Goal: Task Accomplishment & Management: Use online tool/utility

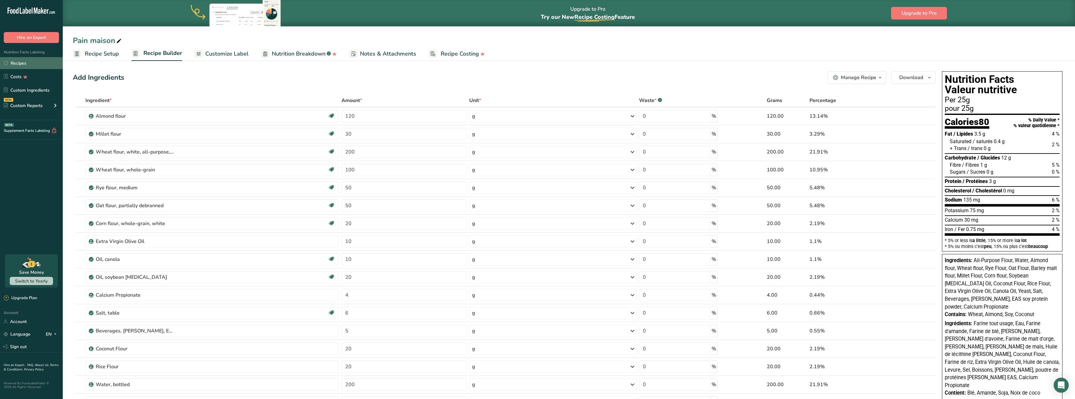
click at [14, 62] on link "Recipes" at bounding box center [31, 63] width 63 height 12
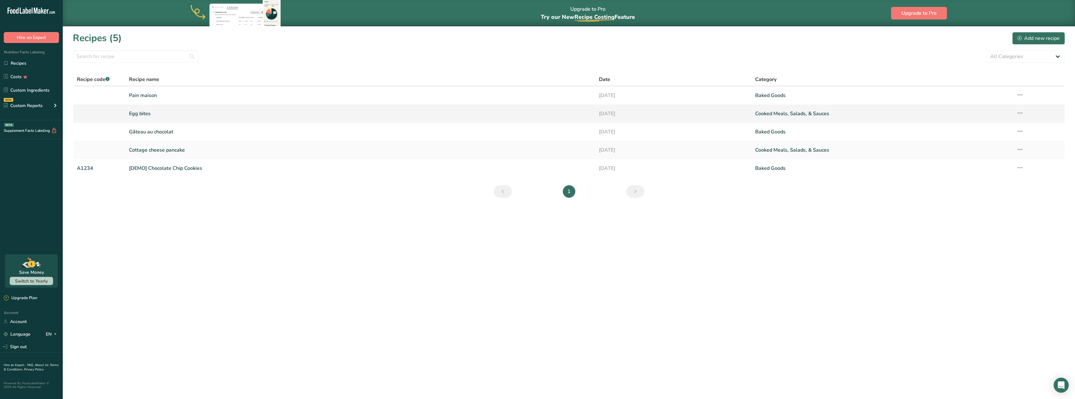
click at [145, 112] on link "Egg bites" at bounding box center [360, 113] width 462 height 13
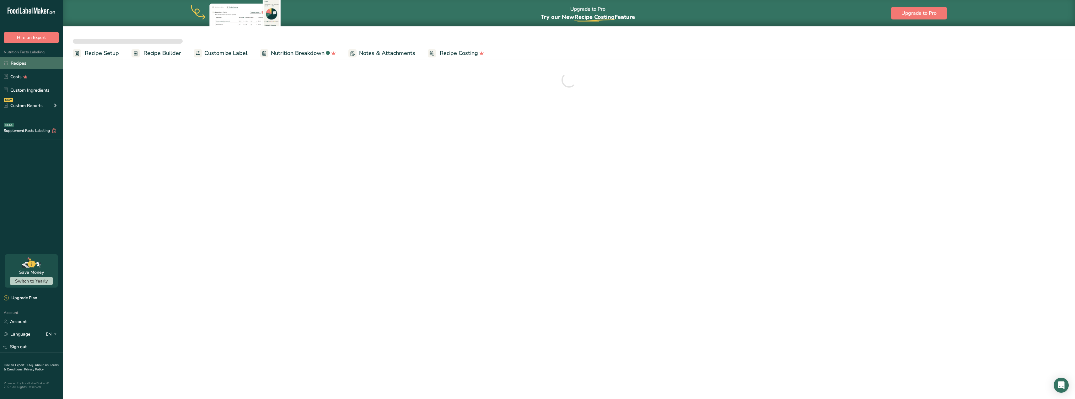
click at [27, 63] on link "Recipes" at bounding box center [31, 63] width 63 height 12
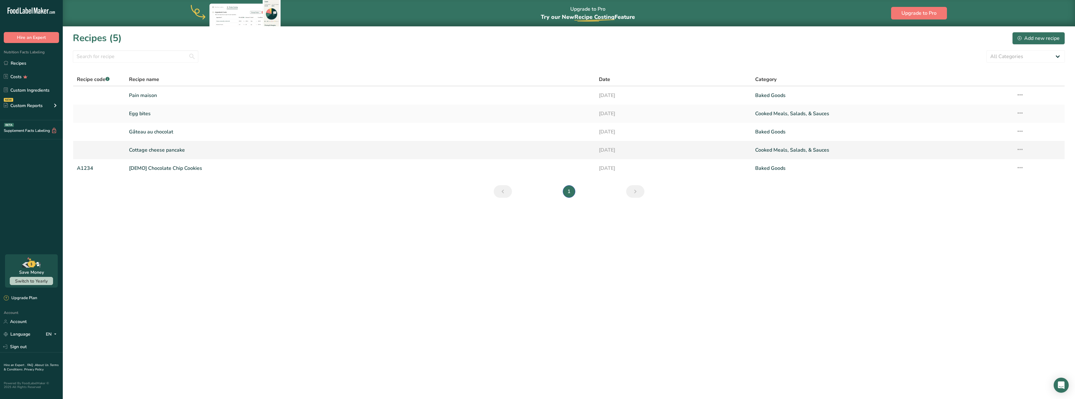
click at [170, 150] on link "Cottage cheese pancake" at bounding box center [360, 149] width 462 height 13
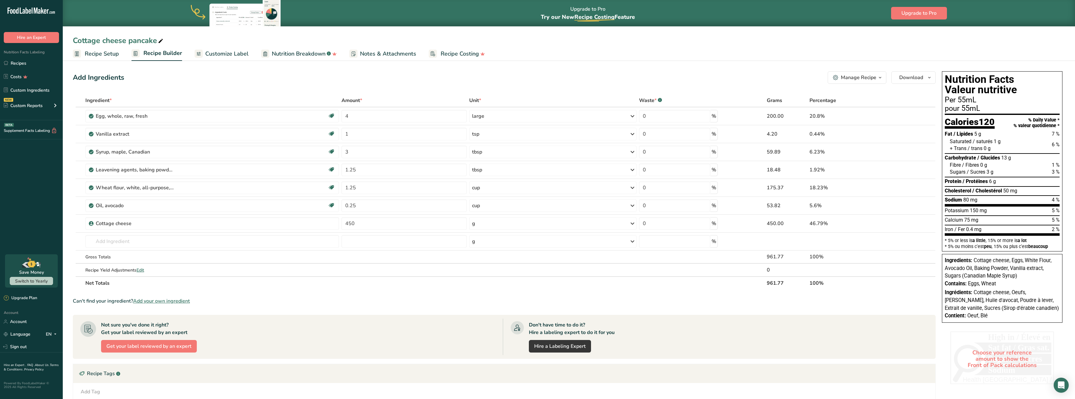
click at [879, 75] on icon "button" at bounding box center [879, 78] width 5 height 8
click at [748, 71] on div "Add Ingredients Manage Recipe Delete Recipe Duplicate Recipe Scale Recipe Save …" at bounding box center [506, 282] width 866 height 426
click at [227, 55] on span "Customize Label" at bounding box center [226, 54] width 43 height 8
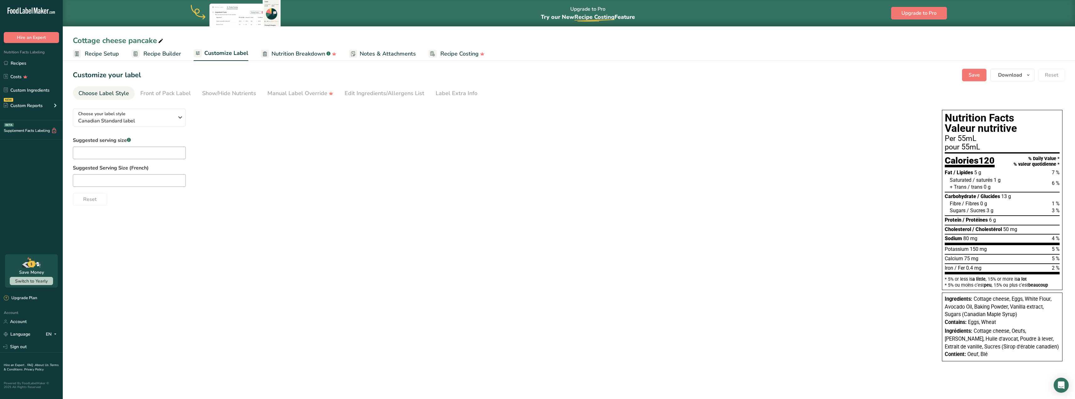
click at [168, 53] on span "Recipe Builder" at bounding box center [162, 54] width 38 height 8
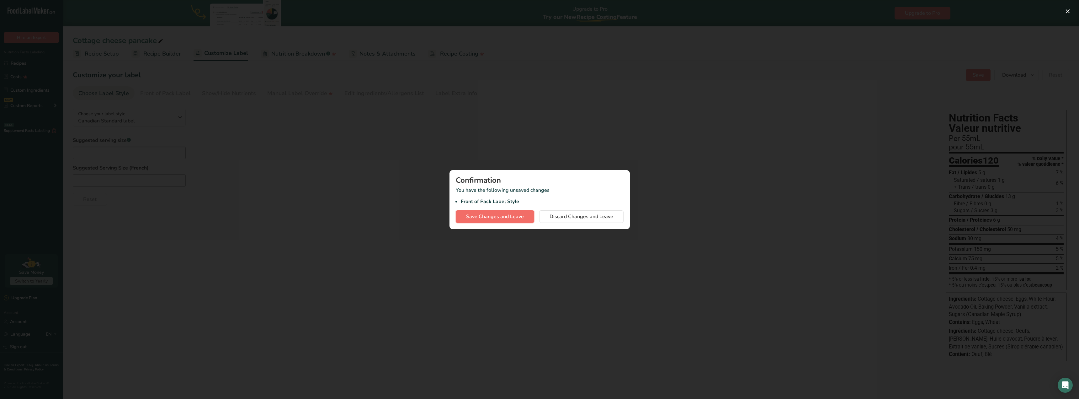
click at [512, 215] on span "Save Changes and Leave" at bounding box center [495, 217] width 58 height 8
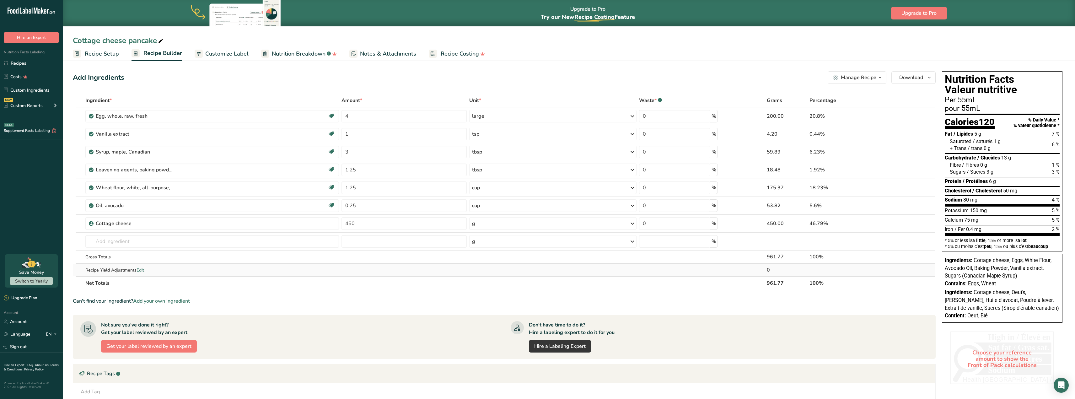
click at [142, 269] on span "Edit" at bounding box center [140, 270] width 8 height 6
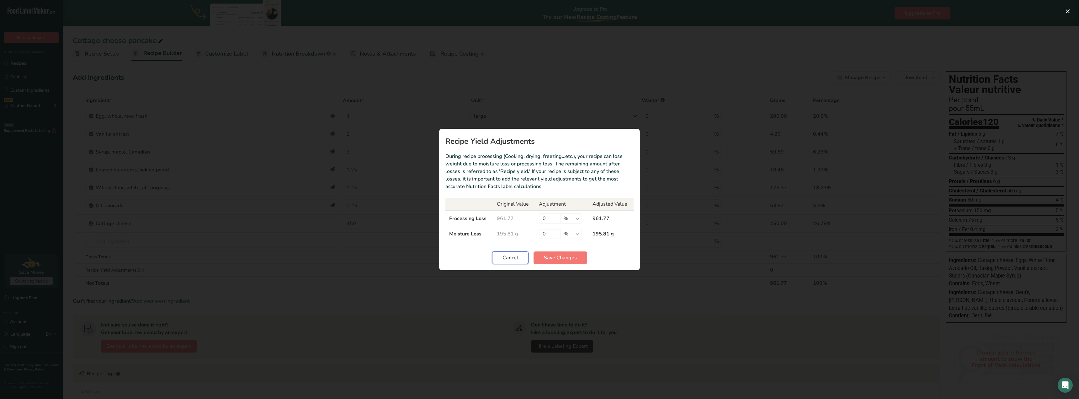
click at [516, 255] on span "Cancel" at bounding box center [511, 258] width 16 height 8
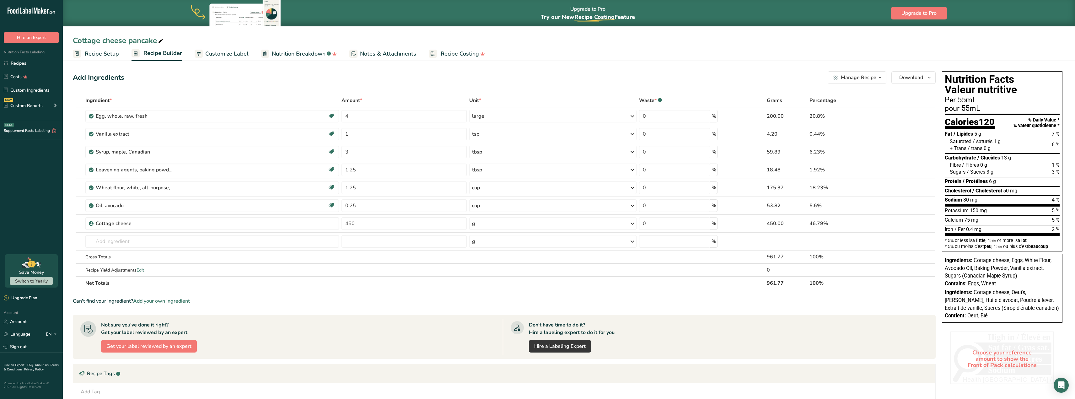
click at [92, 52] on span "Recipe Setup" at bounding box center [102, 54] width 34 height 8
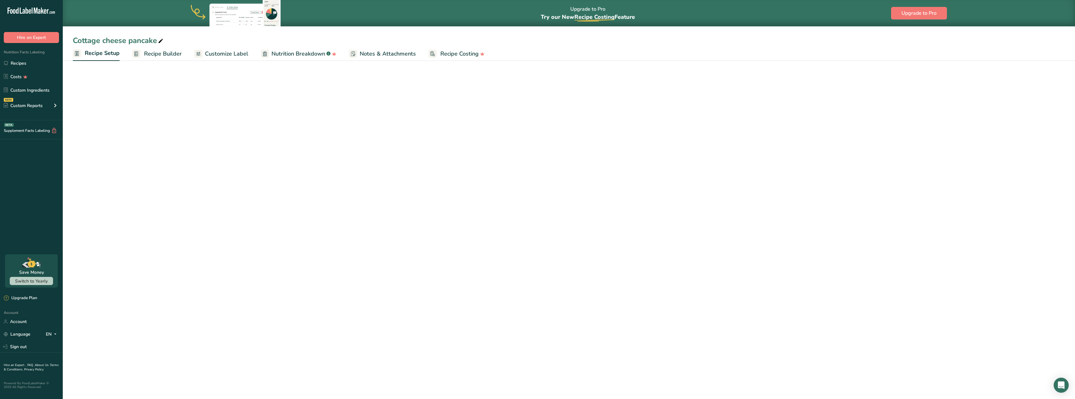
select select "22"
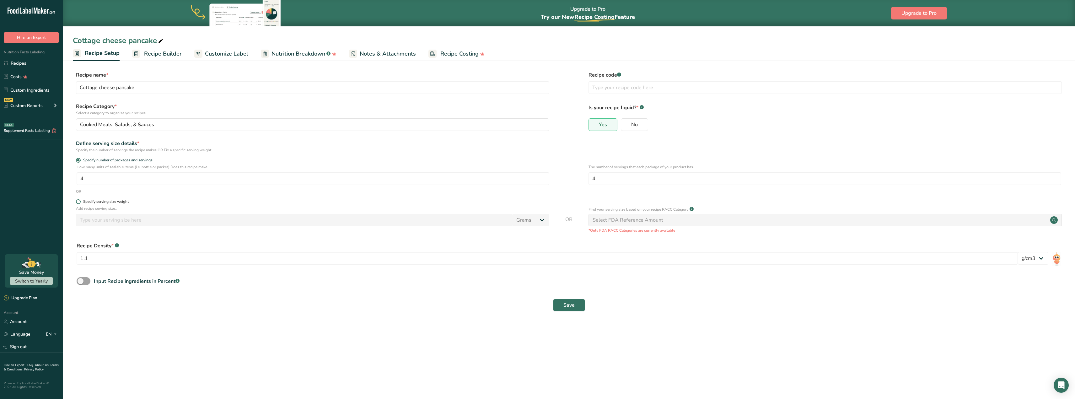
click at [78, 202] on span at bounding box center [78, 201] width 5 height 5
click at [78, 202] on input "Specify serving size weight" at bounding box center [78, 202] width 4 height 4
radio input "true"
radio input "false"
click at [78, 160] on span at bounding box center [78, 160] width 5 height 5
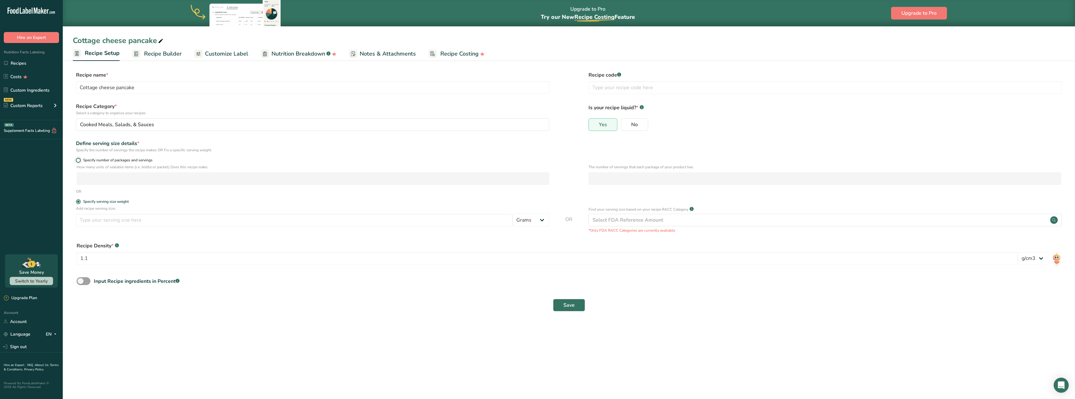
click at [78, 160] on input "Specify number of packages and servings" at bounding box center [78, 160] width 4 height 4
radio input "true"
radio input "false"
click at [152, 177] on input "number" at bounding box center [313, 178] width 473 height 13
type input "1"
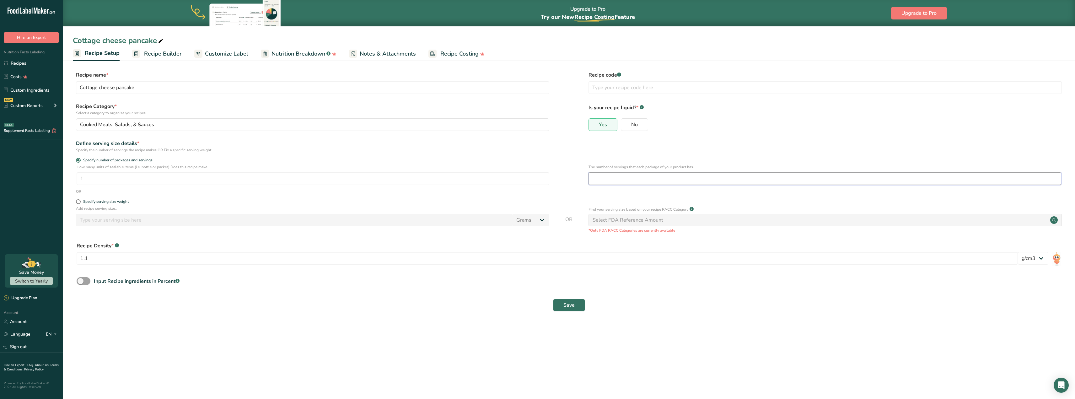
click at [630, 178] on input "number" at bounding box center [824, 178] width 473 height 13
type input "16"
click at [572, 304] on span "Save" at bounding box center [568, 305] width 11 height 8
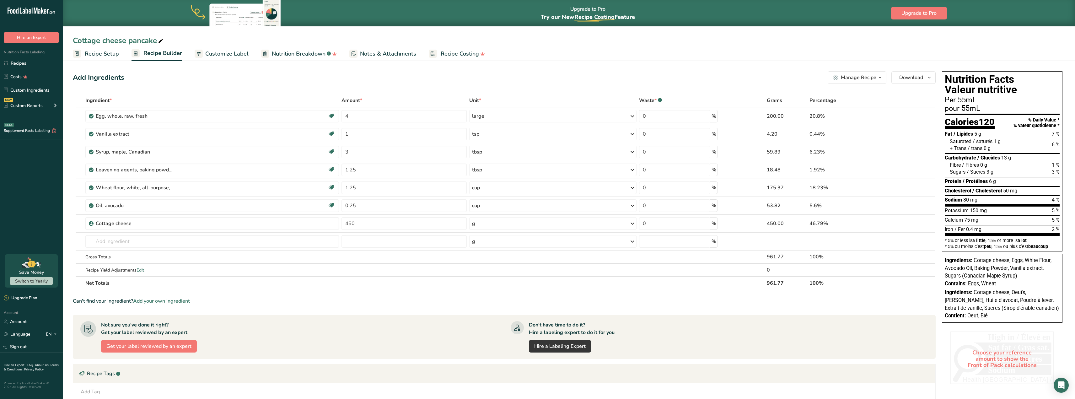
click at [106, 54] on span "Recipe Setup" at bounding box center [102, 54] width 34 height 8
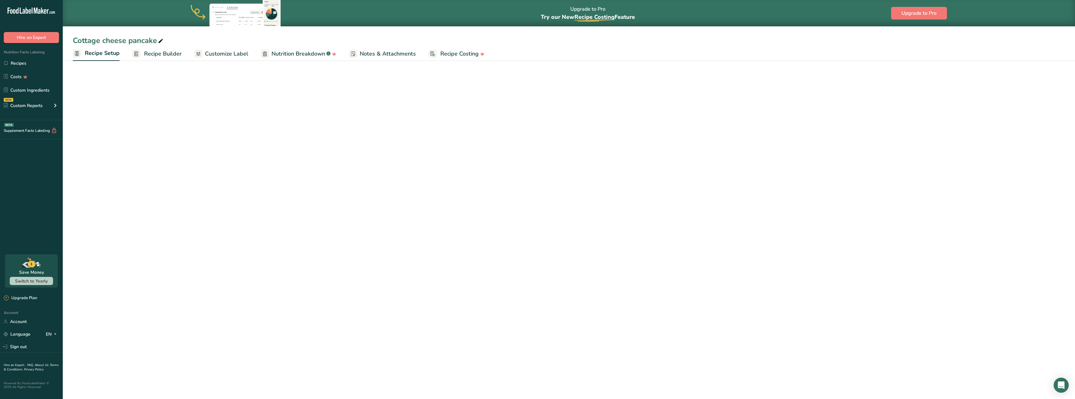
select select "22"
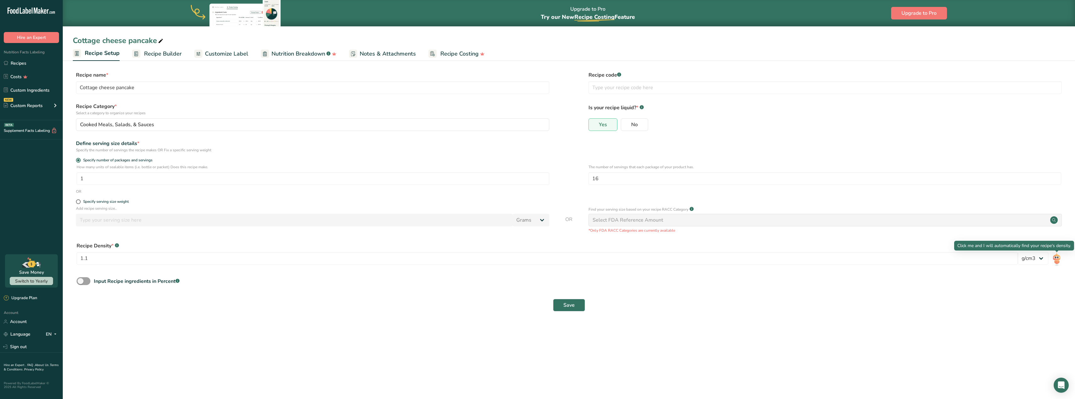
click at [1055, 262] on img at bounding box center [1056, 259] width 9 height 14
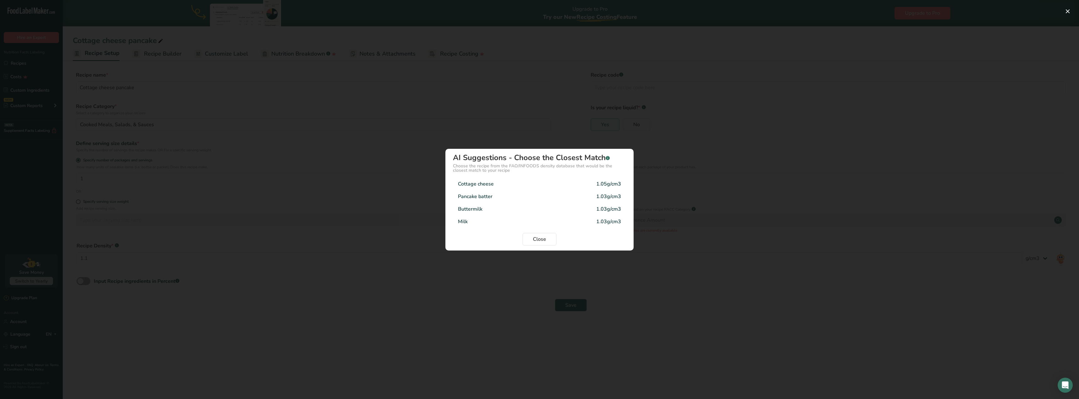
click at [550, 195] on div "Pancake batter 1.03g/cm3" at bounding box center [539, 196] width 173 height 13
type input "1.03"
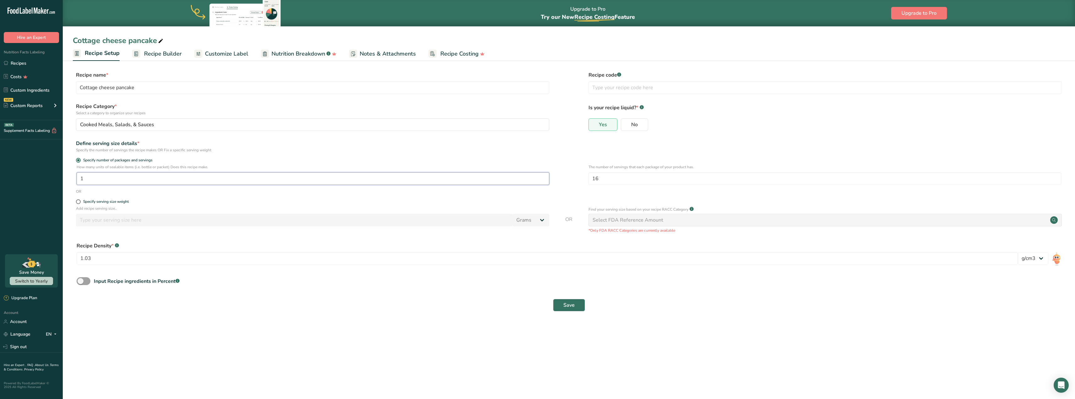
drag, startPoint x: 95, startPoint y: 179, endPoint x: 78, endPoint y: 178, distance: 16.7
click at [78, 178] on input "1" at bounding box center [313, 178] width 473 height 13
drag, startPoint x: 599, startPoint y: 179, endPoint x: 591, endPoint y: 179, distance: 7.2
click at [591, 179] on input "16" at bounding box center [824, 178] width 473 height 13
type input "4"
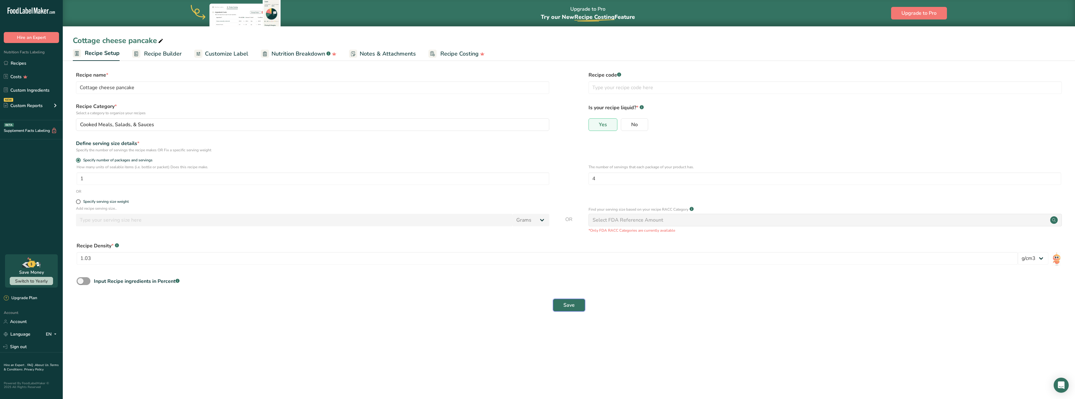
click at [574, 306] on span "Save" at bounding box center [568, 305] width 11 height 8
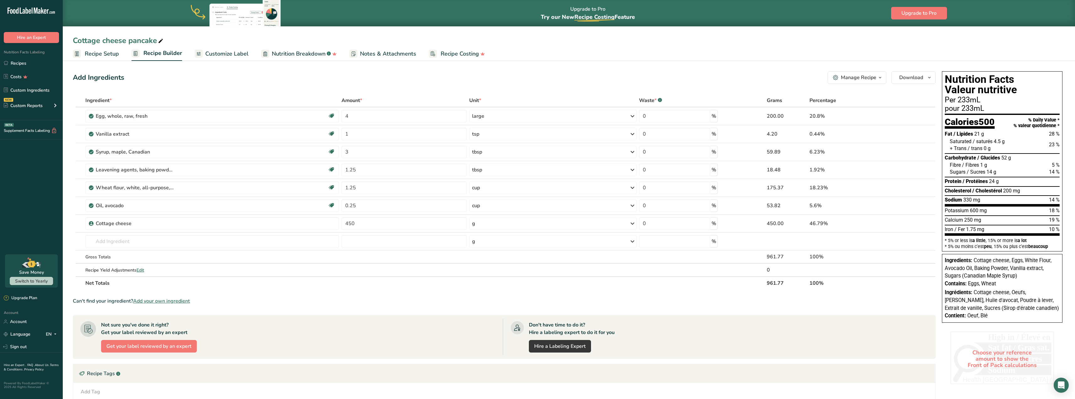
click at [113, 55] on span "Recipe Setup" at bounding box center [102, 54] width 34 height 8
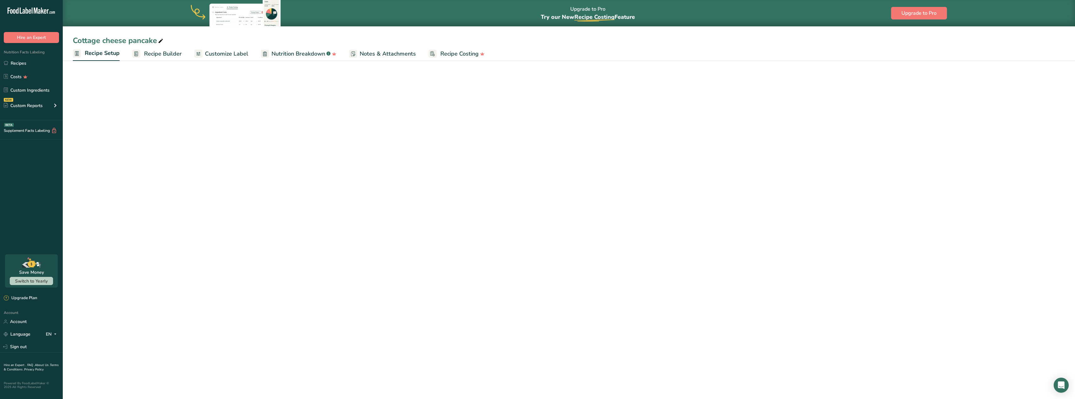
select select "22"
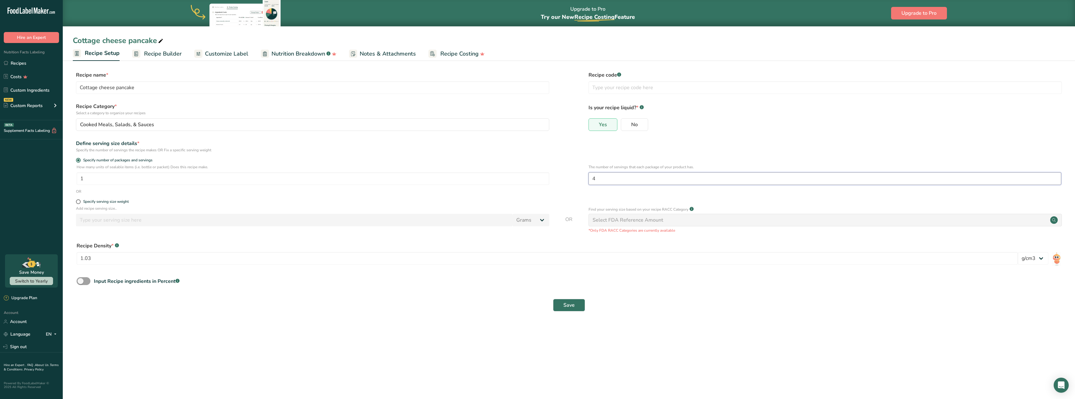
drag, startPoint x: 599, startPoint y: 178, endPoint x: 590, endPoint y: 178, distance: 9.1
click at [590, 178] on input "4" at bounding box center [824, 178] width 473 height 13
drag, startPoint x: 610, startPoint y: 178, endPoint x: 587, endPoint y: 176, distance: 23.0
click at [587, 176] on div "How many units of sealable items (i.e. bottle or packet) Does this recipe make.…" at bounding box center [569, 176] width 992 height 24
type input "6"
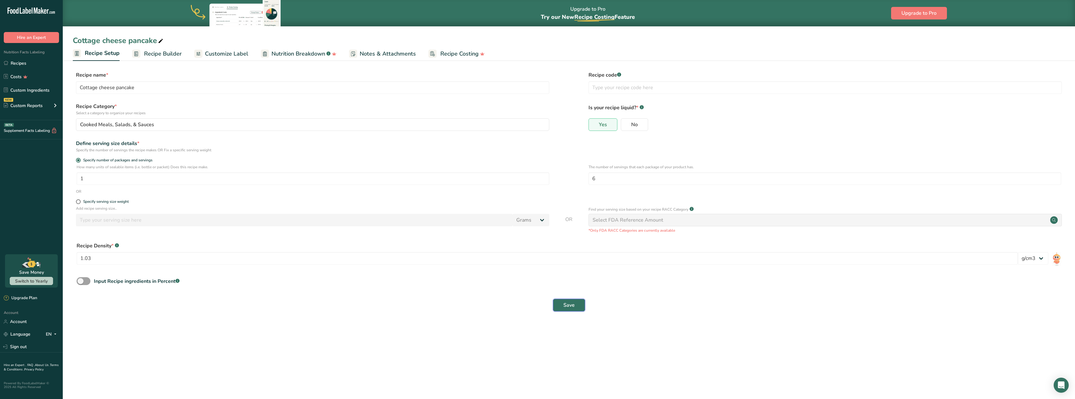
click at [564, 303] on span "Save" at bounding box center [568, 305] width 11 height 8
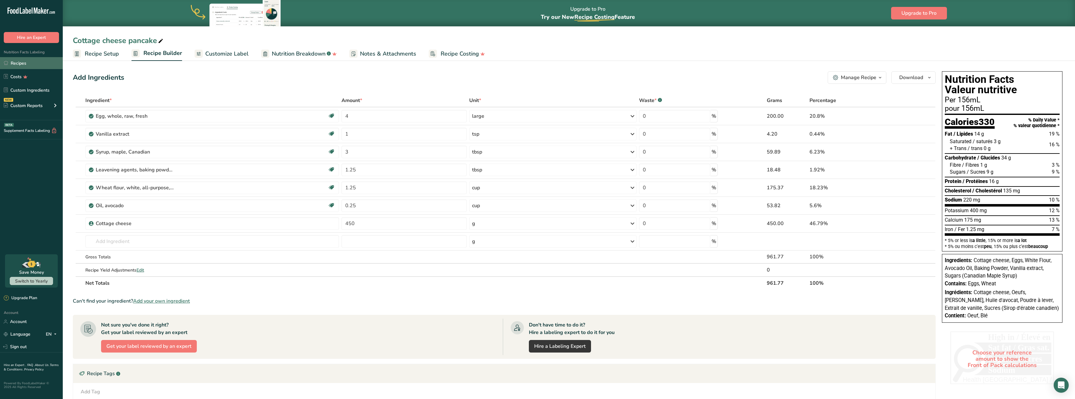
click at [19, 61] on link "Recipes" at bounding box center [31, 63] width 63 height 12
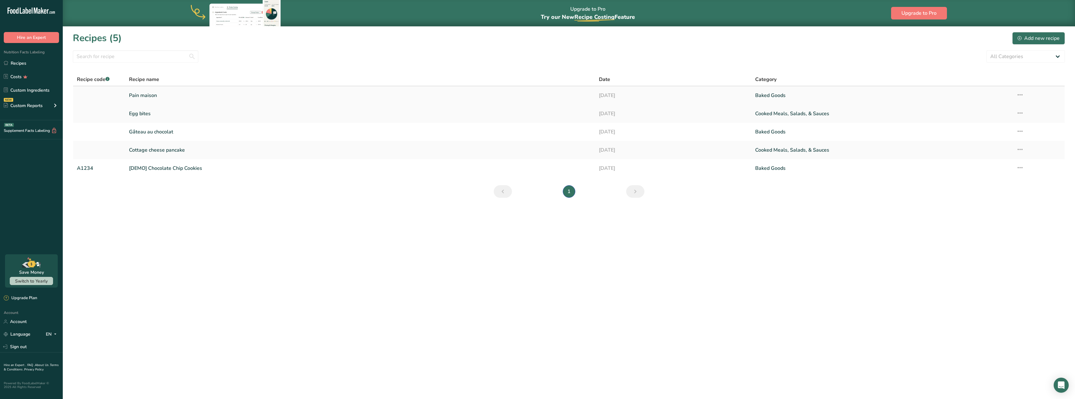
click at [146, 95] on link "Pain maison" at bounding box center [360, 95] width 462 height 13
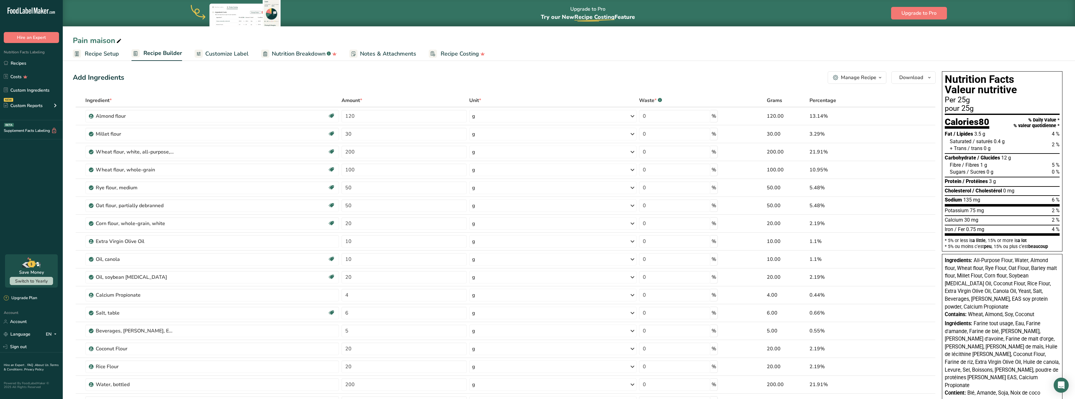
click at [101, 56] on span "Recipe Setup" at bounding box center [102, 54] width 34 height 8
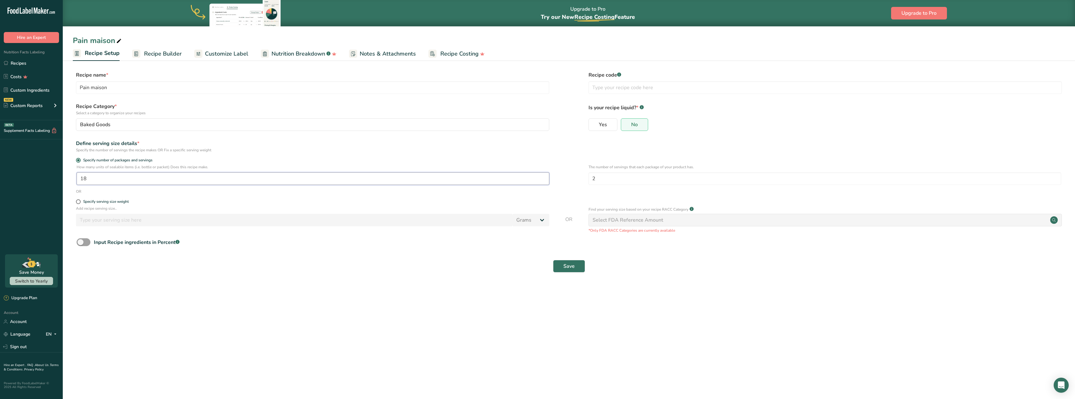
drag, startPoint x: 99, startPoint y: 177, endPoint x: 71, endPoint y: 179, distance: 28.0
click at [71, 179] on section "Recipe name * Pain maison Recipe code .a-a{fill:#347362;}.b-a{fill:#fff;} Recip…" at bounding box center [569, 172] width 1012 height 227
type input "1"
drag, startPoint x: 601, startPoint y: 179, endPoint x: 575, endPoint y: 170, distance: 27.8
click at [575, 170] on div "How many units of sealable items (i.e. bottle or packet) Does this recipe make.…" at bounding box center [569, 176] width 992 height 24
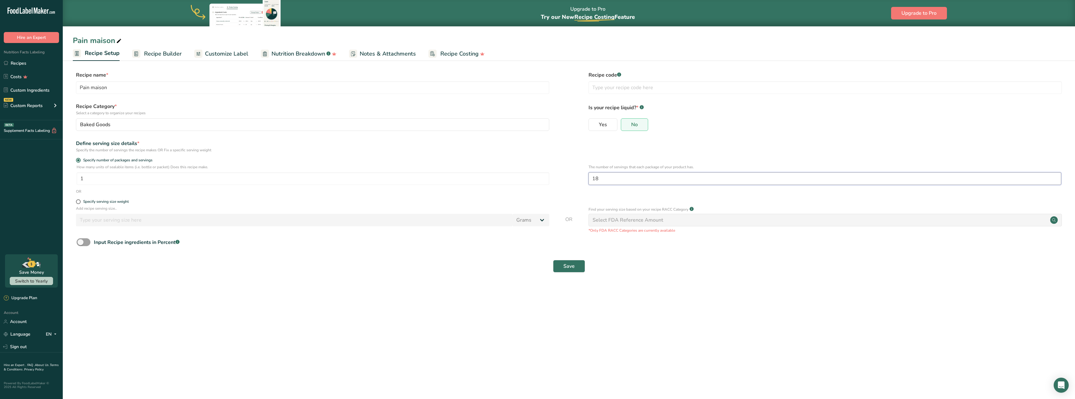
drag, startPoint x: 597, startPoint y: 178, endPoint x: 583, endPoint y: 175, distance: 15.0
click at [583, 175] on div "How many units of sealable items (i.e. bottle or packet) Does this recipe make.…" at bounding box center [569, 176] width 992 height 24
type input "9"
click at [569, 269] on span "Save" at bounding box center [568, 266] width 11 height 8
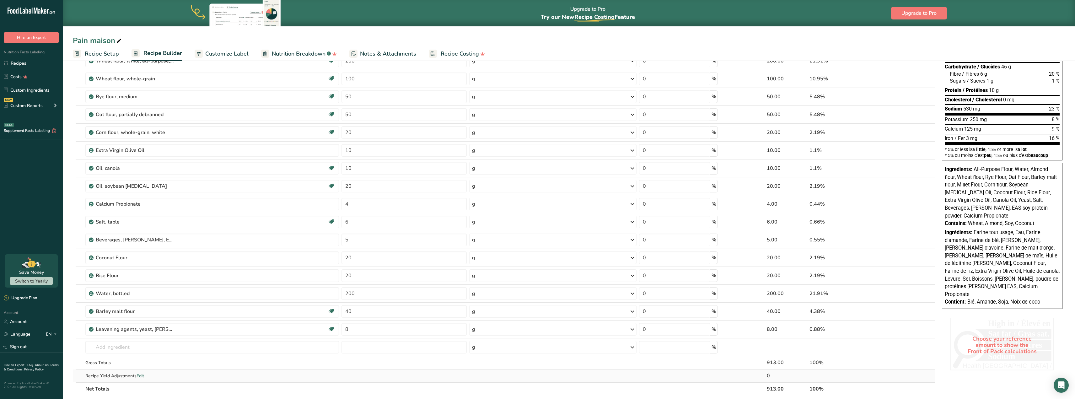
scroll to position [94, 0]
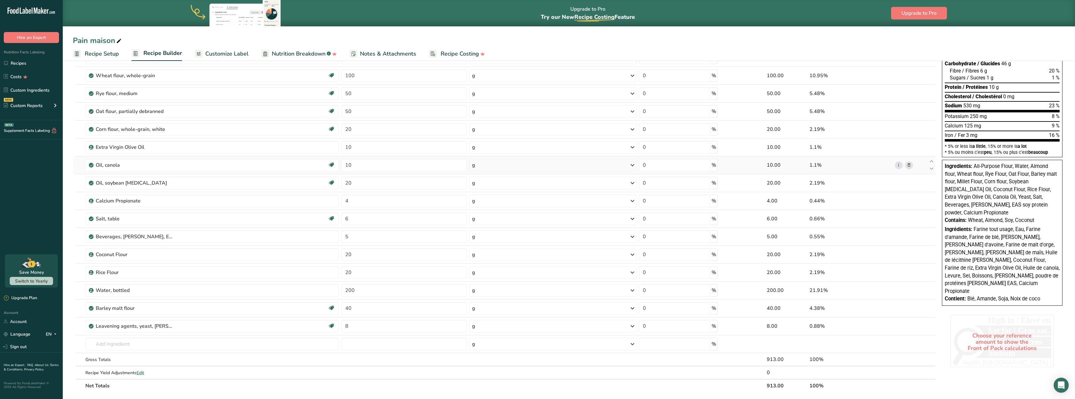
click at [630, 163] on icon at bounding box center [632, 164] width 8 height 11
click at [492, 279] on div "mL" at bounding box center [499, 281] width 48 height 7
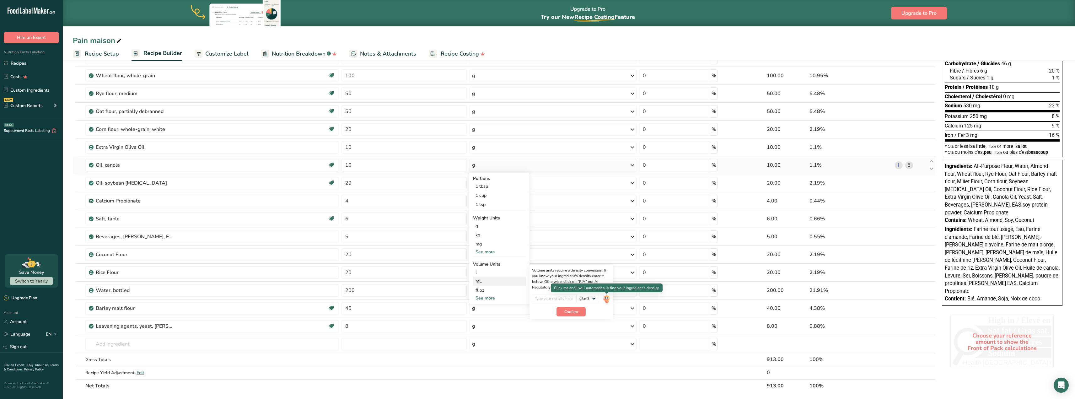
click at [606, 300] on img at bounding box center [606, 299] width 7 height 11
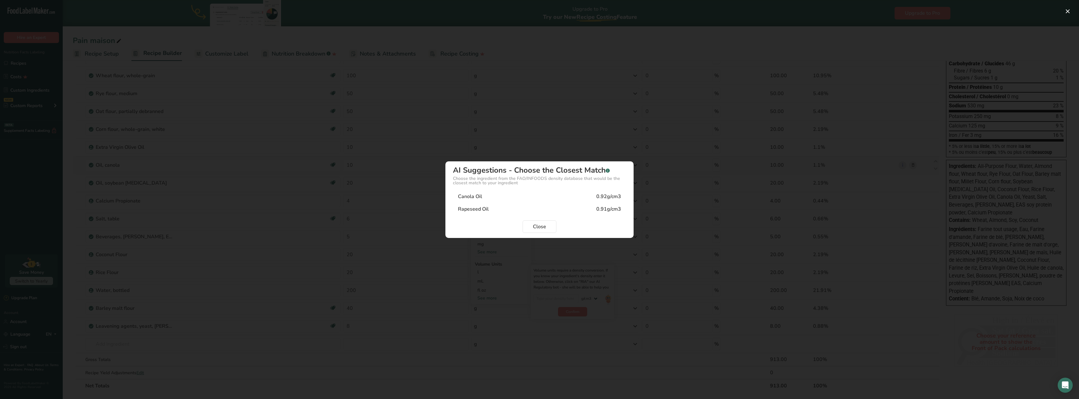
click at [484, 194] on div "Canola Oil 0.92g/cm3" at bounding box center [539, 196] width 173 height 13
type input "0.92"
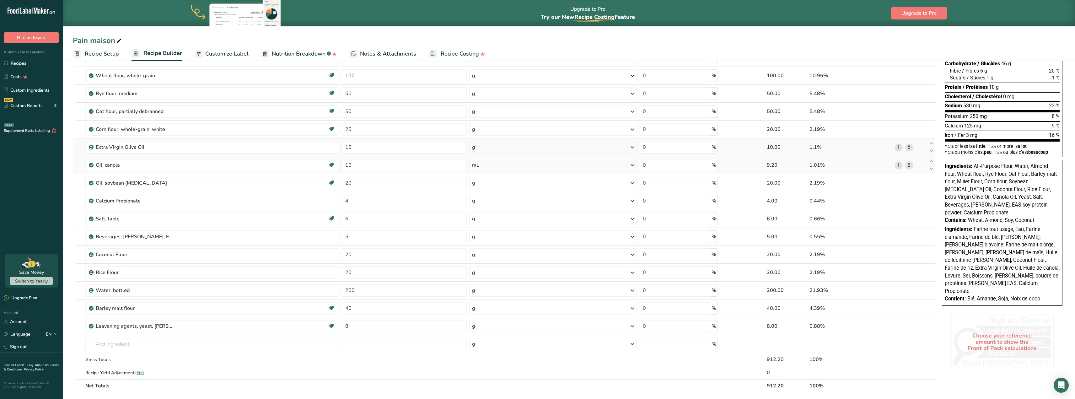
click at [634, 146] on icon at bounding box center [632, 147] width 8 height 11
click at [489, 228] on div "mL" at bounding box center [499, 226] width 48 height 7
click at [605, 244] on img at bounding box center [606, 244] width 7 height 11
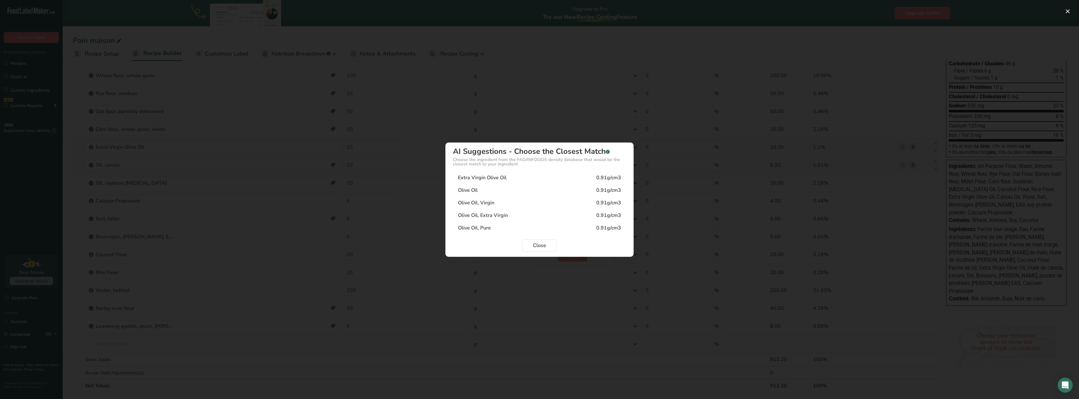
click at [487, 200] on div "Olive Oil, Virgin" at bounding box center [476, 203] width 36 height 8
type input "0.91"
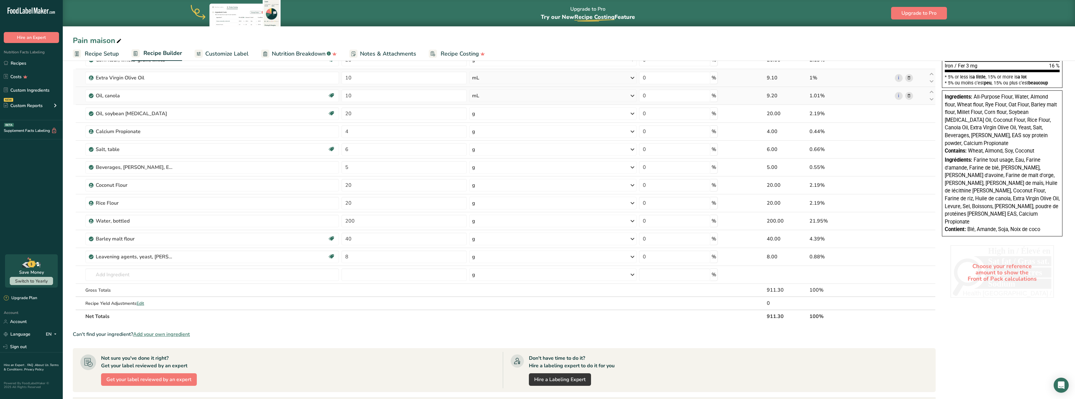
scroll to position [0, 0]
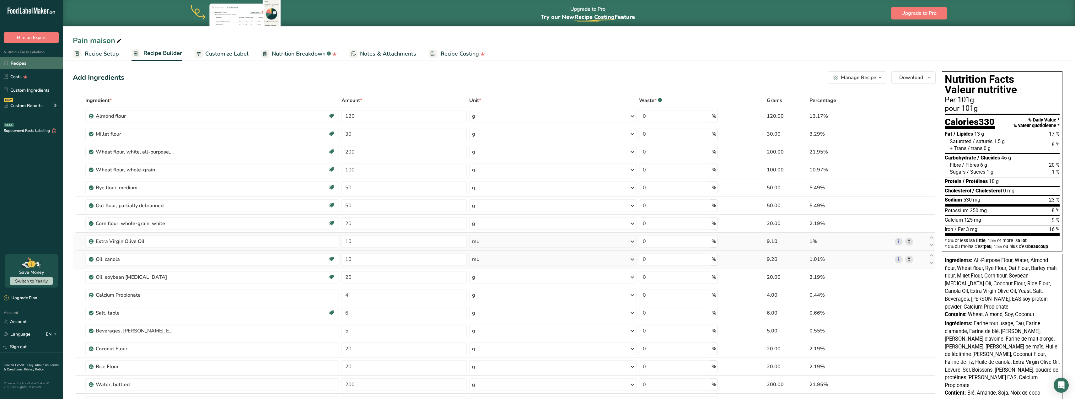
click at [19, 59] on link "Recipes" at bounding box center [31, 63] width 63 height 12
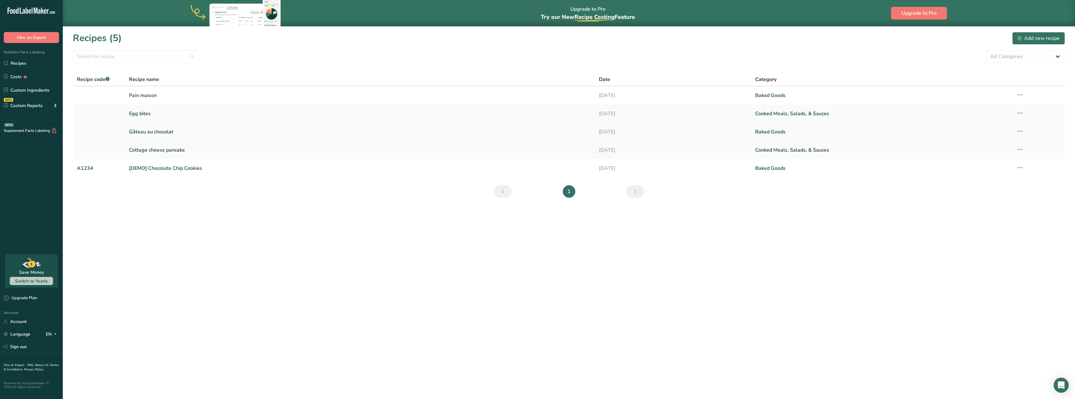
click at [163, 132] on link "Gâteau au chocolat" at bounding box center [360, 131] width 462 height 13
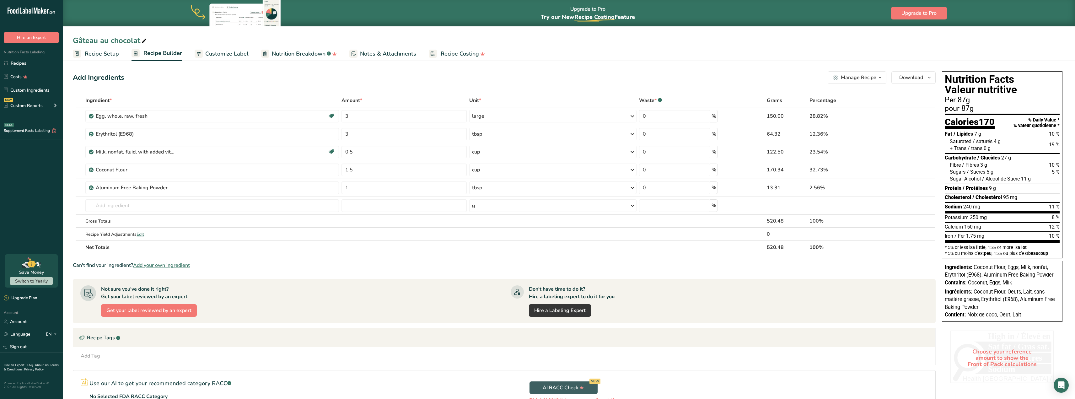
click at [97, 51] on span "Recipe Setup" at bounding box center [102, 54] width 34 height 8
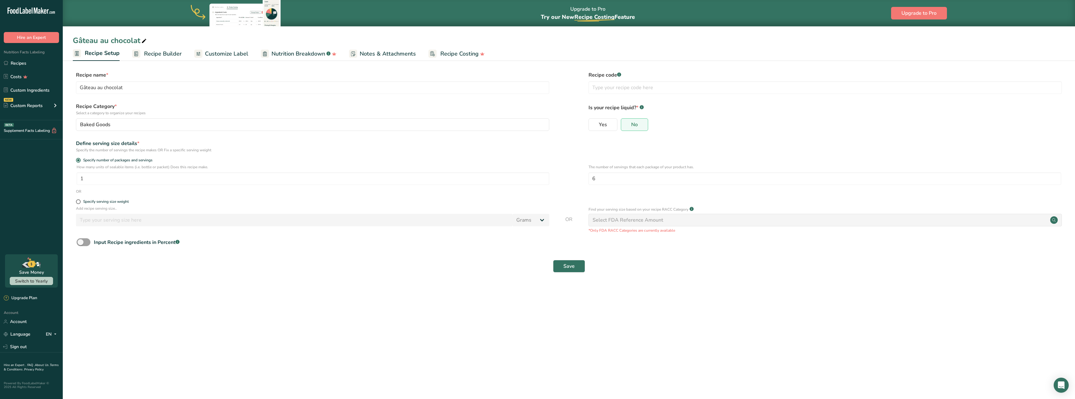
click at [168, 56] on span "Recipe Builder" at bounding box center [163, 54] width 38 height 8
